Goal: Information Seeking & Learning: Learn about a topic

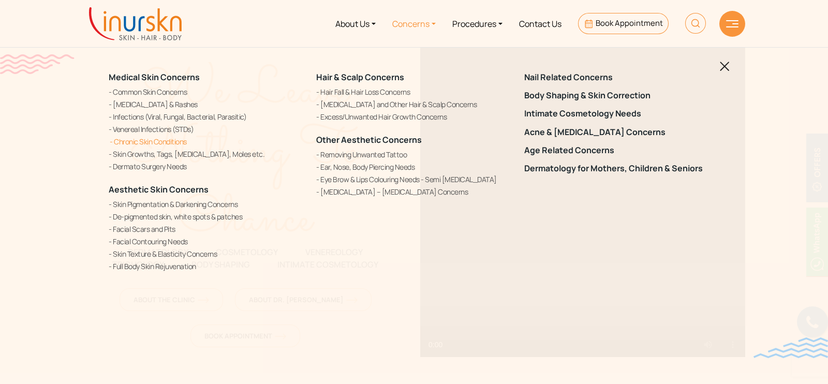
click at [163, 142] on link "Chronic Skin Conditions" at bounding box center [206, 141] width 195 height 11
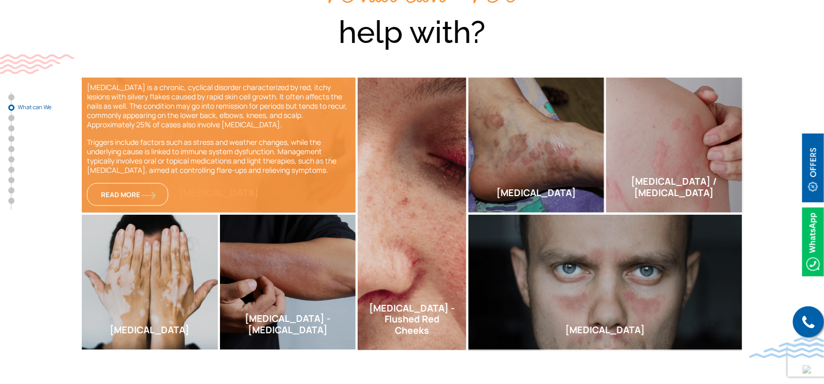
scroll to position [452, 0]
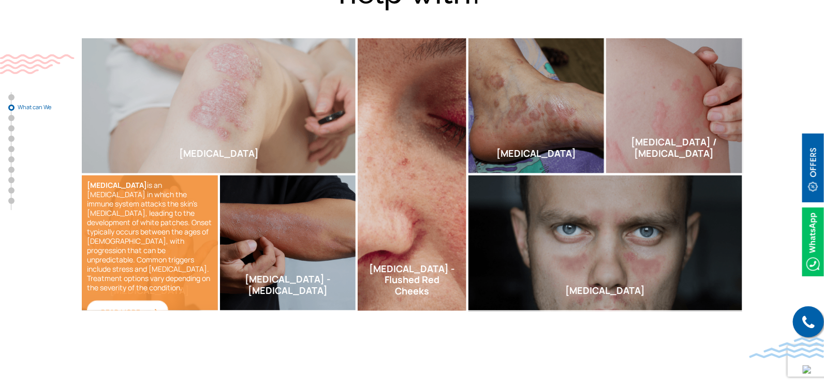
click at [155, 309] on img at bounding box center [151, 313] width 15 height 8
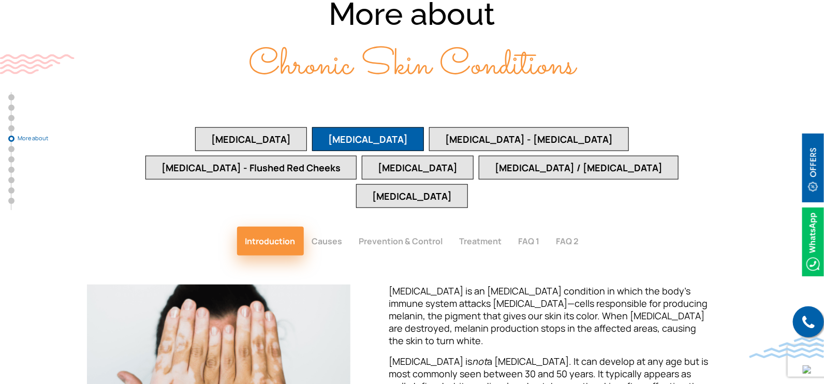
scroll to position [2098, 0]
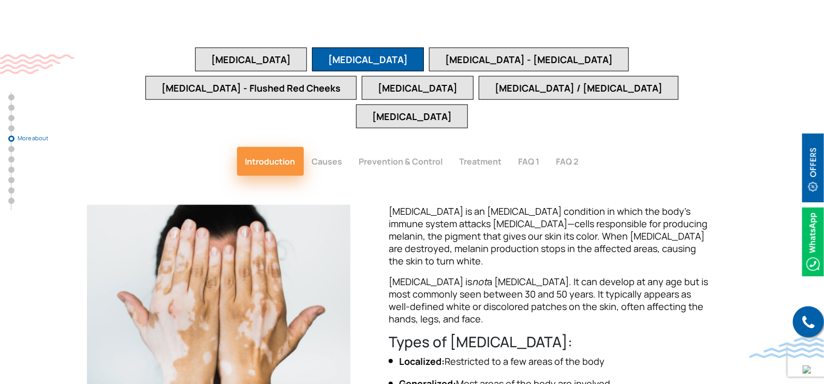
click at [334, 147] on button "Causes" at bounding box center [327, 161] width 47 height 29
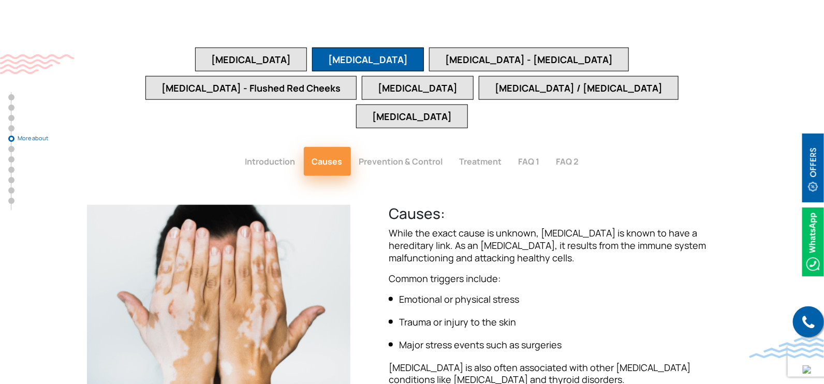
click at [390, 147] on button "Prevention & Control" at bounding box center [401, 161] width 100 height 29
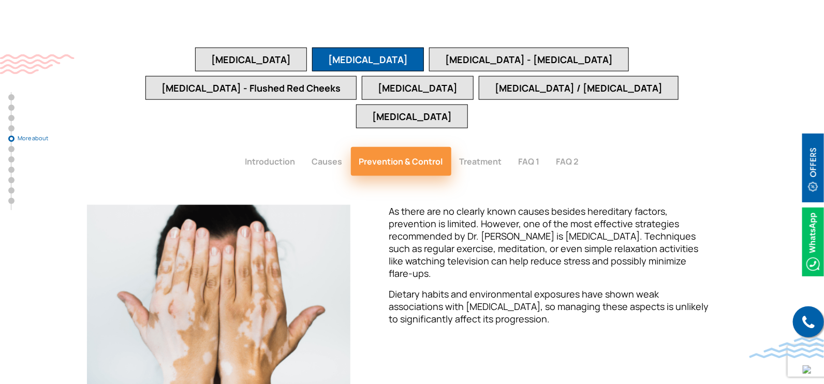
click at [480, 147] on button "Treatment" at bounding box center [480, 161] width 59 height 29
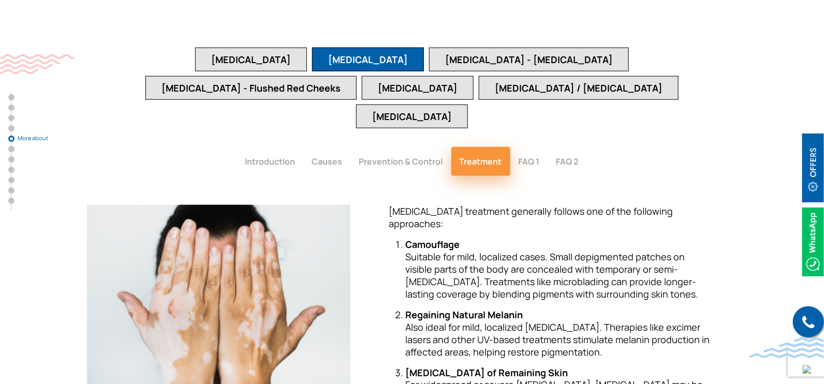
click at [528, 147] on button "FAQ 1" at bounding box center [529, 161] width 38 height 29
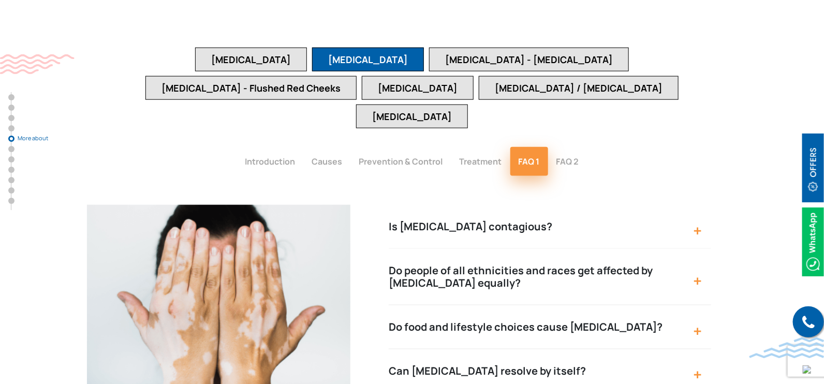
click at [562, 147] on button "FAQ 2" at bounding box center [567, 161] width 39 height 29
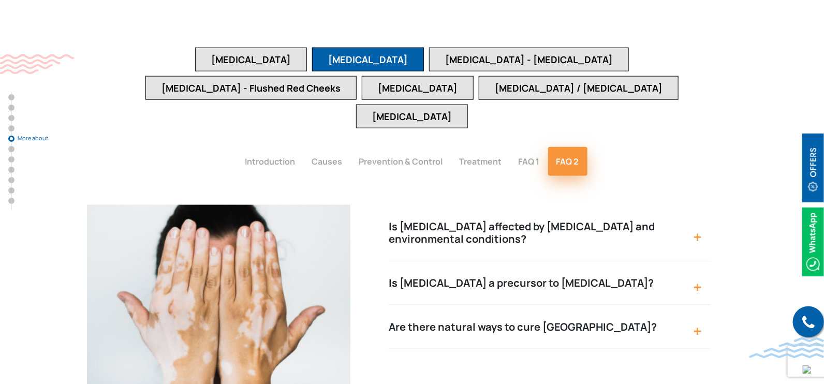
click at [287, 147] on button "Introduction" at bounding box center [270, 161] width 67 height 29
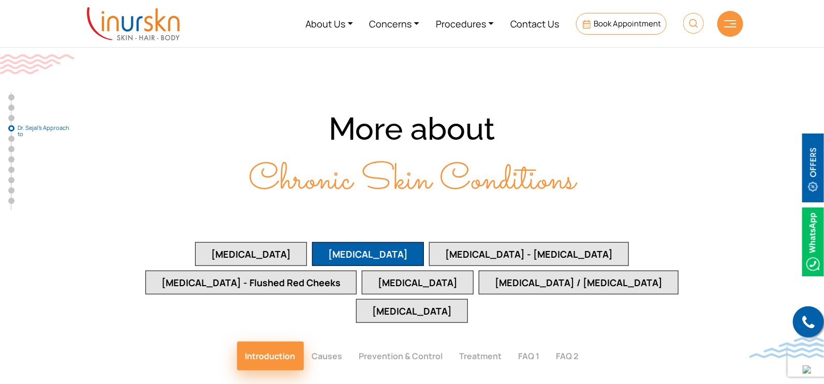
scroll to position [1904, 0]
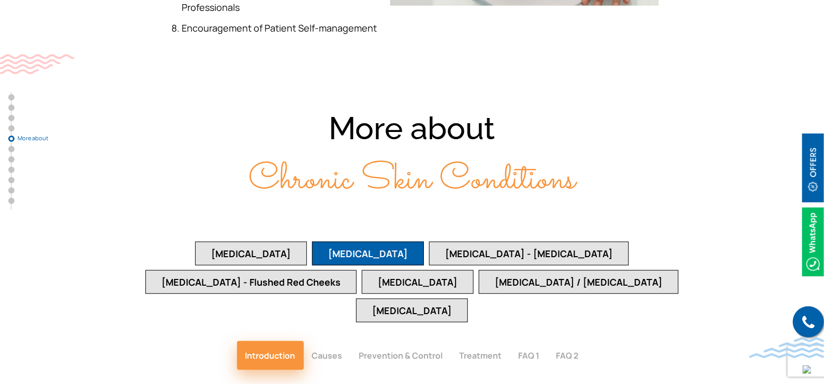
click at [429, 242] on button "Eczema - Atopic Dermatitis" at bounding box center [529, 254] width 200 height 24
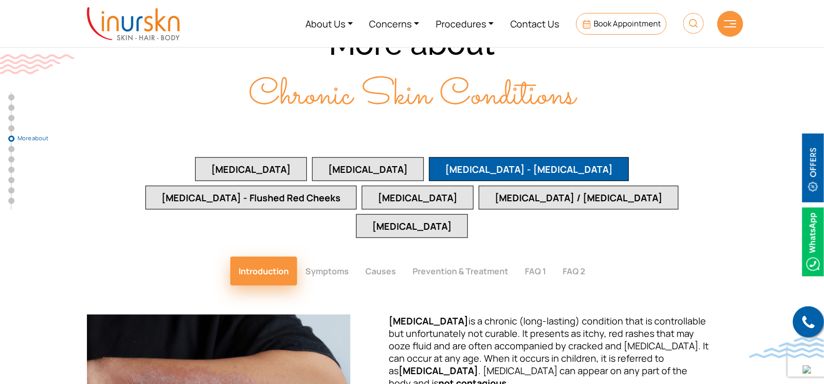
scroll to position [1968, 0]
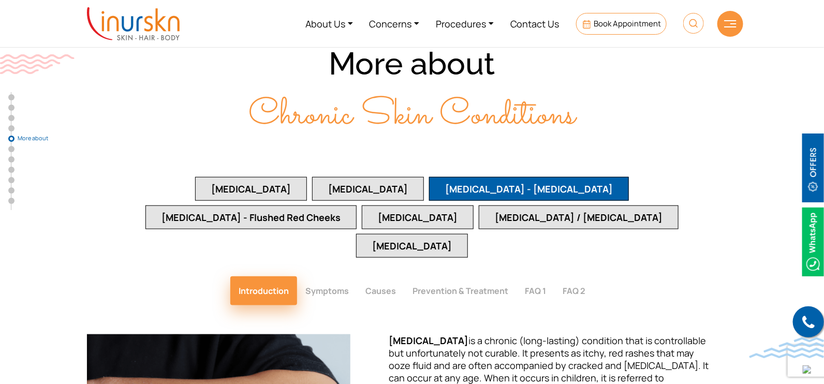
click at [195, 177] on button "Psoriasis" at bounding box center [251, 189] width 112 height 24
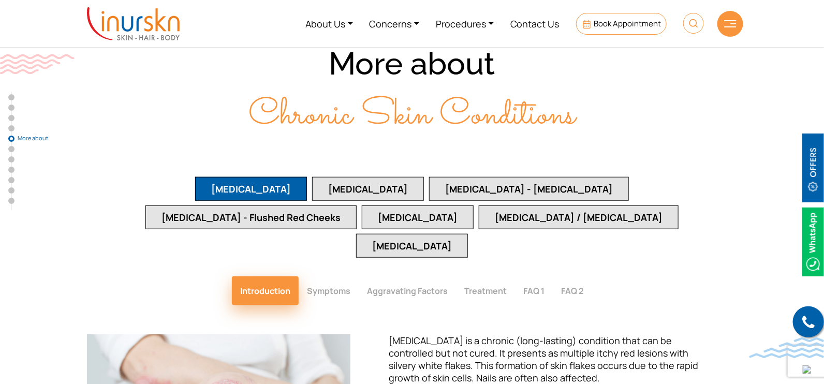
click at [357, 206] on button "Rosacea - Flushed Red Cheeks" at bounding box center [250, 218] width 211 height 24
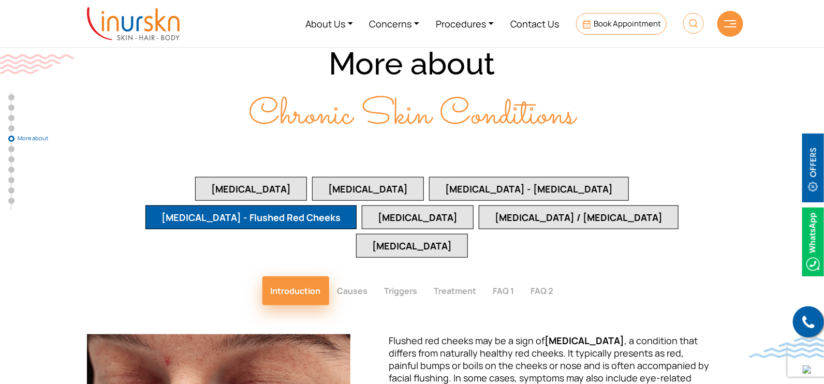
click at [479, 206] on button "Hives / Urticaria" at bounding box center [579, 218] width 200 height 24
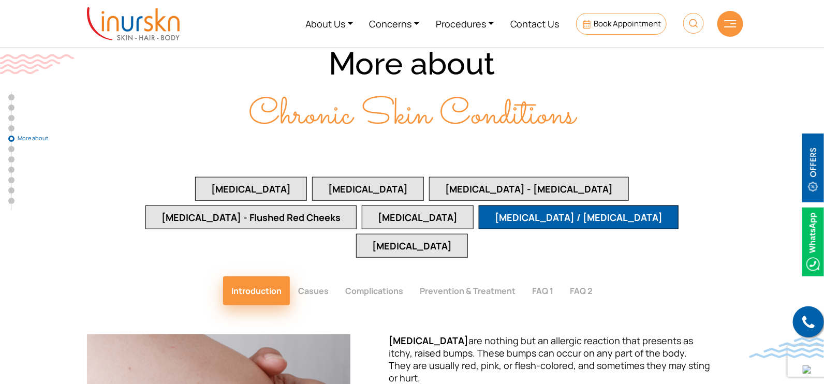
click at [468, 234] on button "Lupus" at bounding box center [412, 246] width 112 height 24
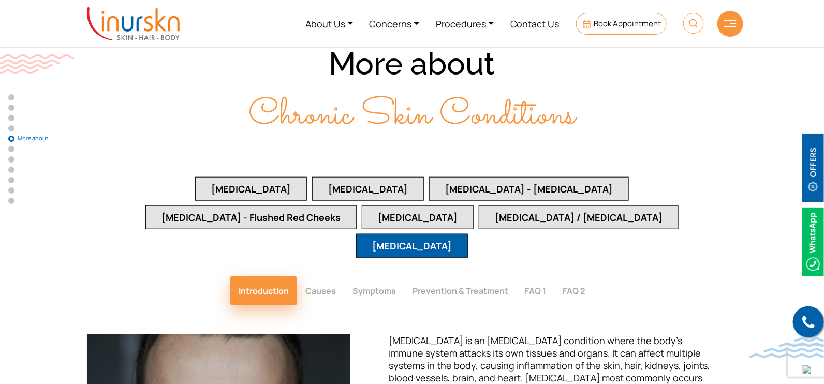
click at [474, 206] on button "Lichen Planus" at bounding box center [418, 218] width 112 height 24
